Goal: Information Seeking & Learning: Learn about a topic

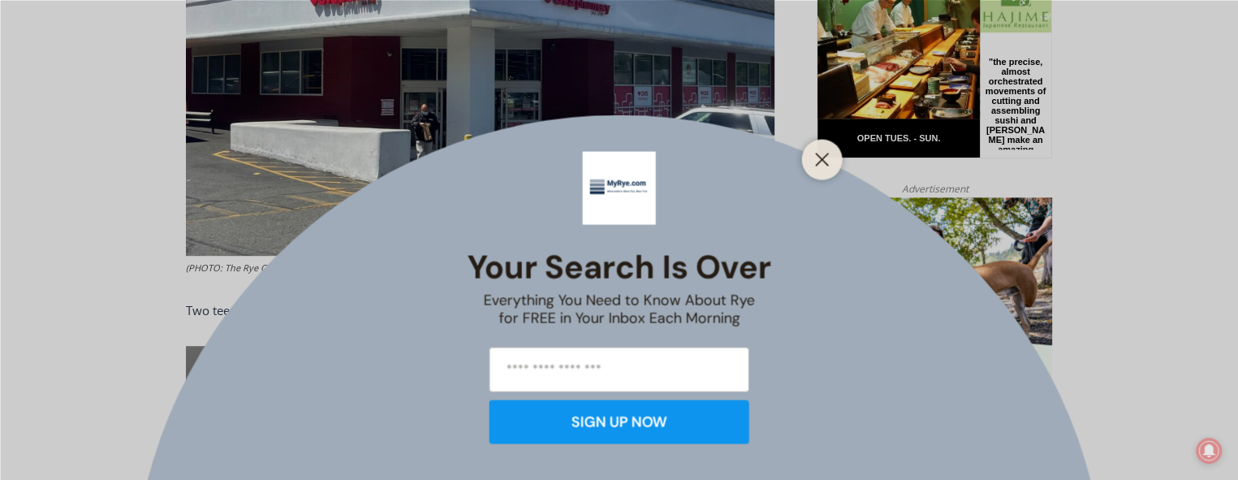
scroll to position [1056, 0]
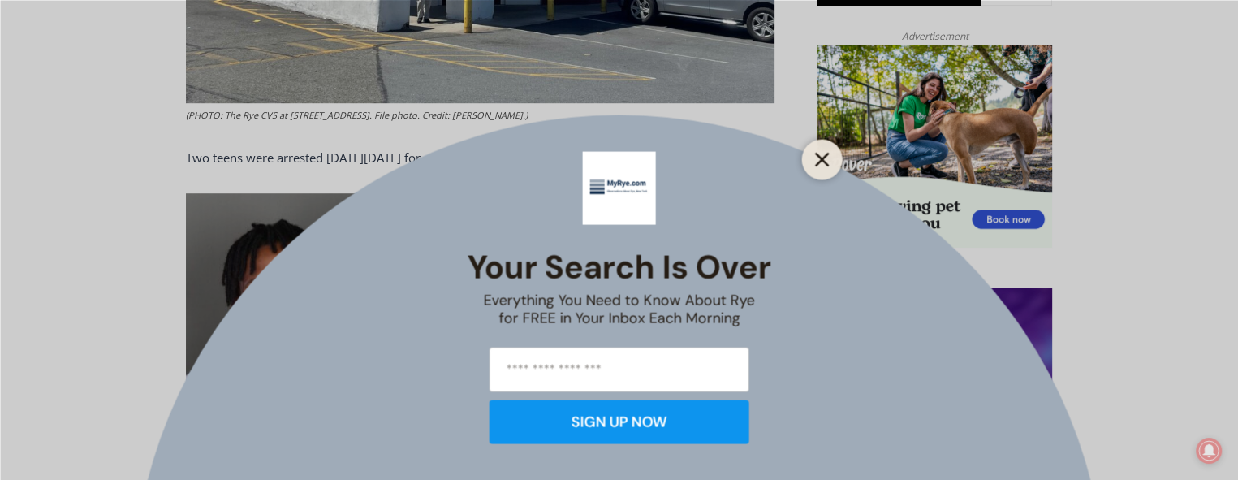
click at [823, 161] on line "Close" at bounding box center [821, 158] width 11 height 11
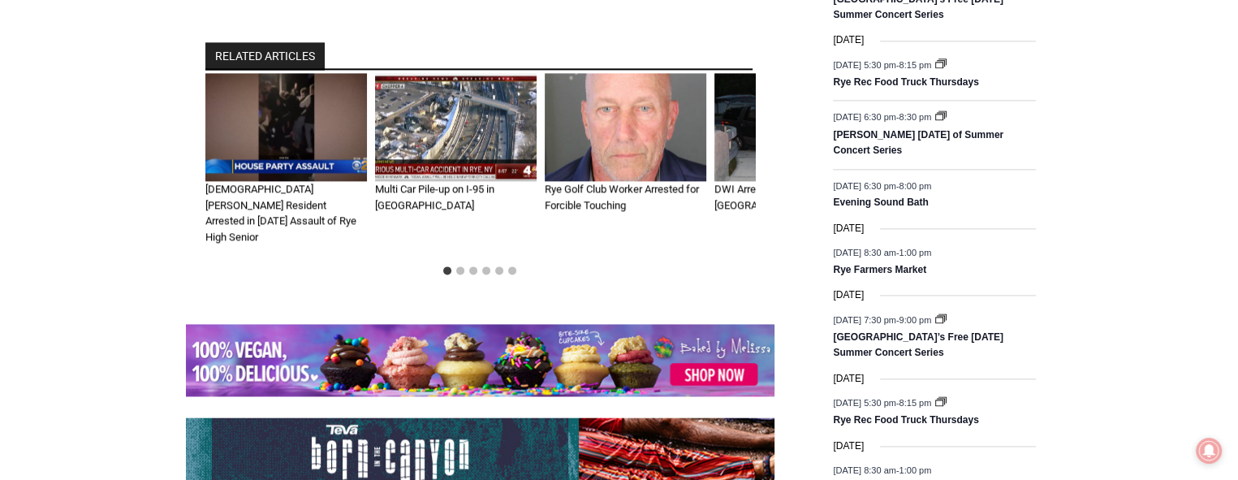
scroll to position [2193, 0]
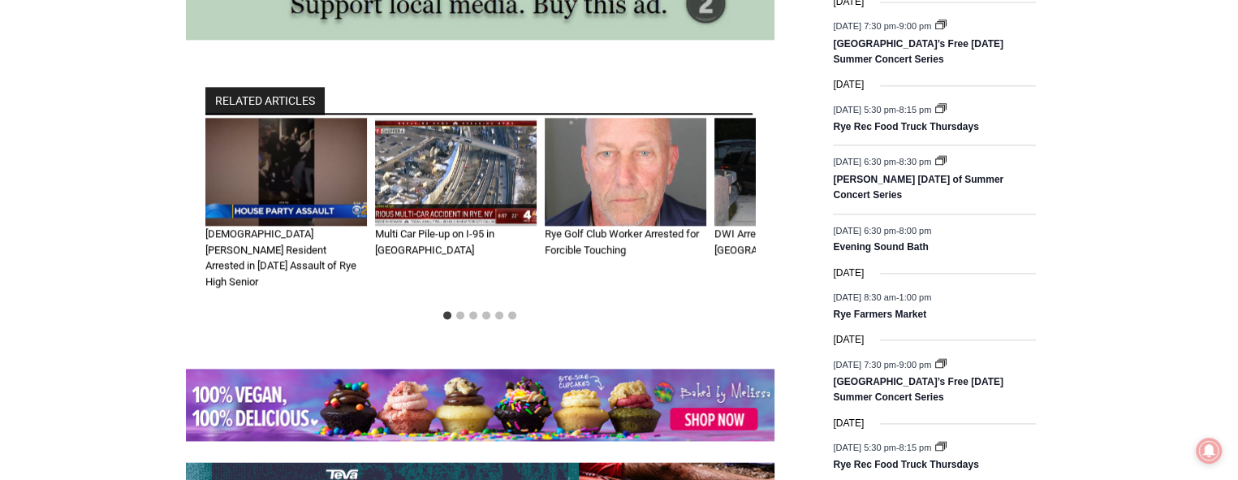
click at [280, 145] on img "1 of 6" at bounding box center [286, 172] width 162 height 108
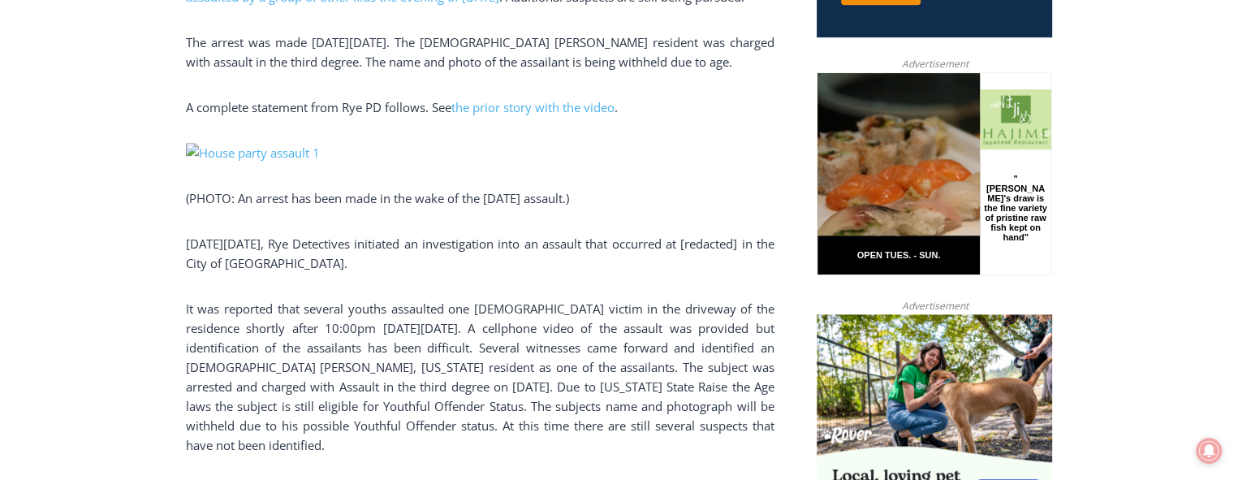
scroll to position [783, 0]
